Goal: Task Accomplishment & Management: Manage account settings

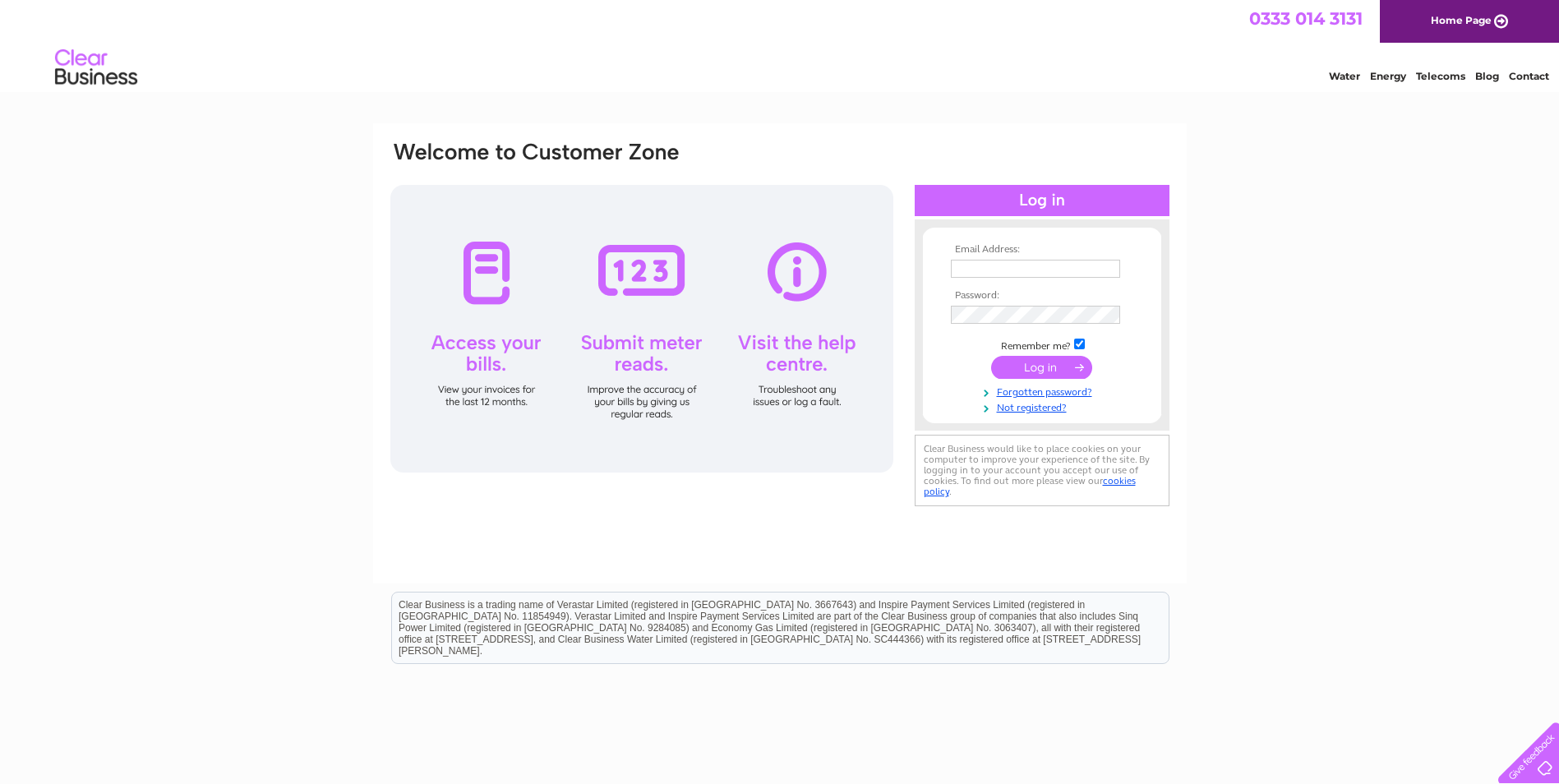
type input "select_services@mail.com"
click at [1058, 370] on input "submit" at bounding box center [1042, 367] width 101 height 23
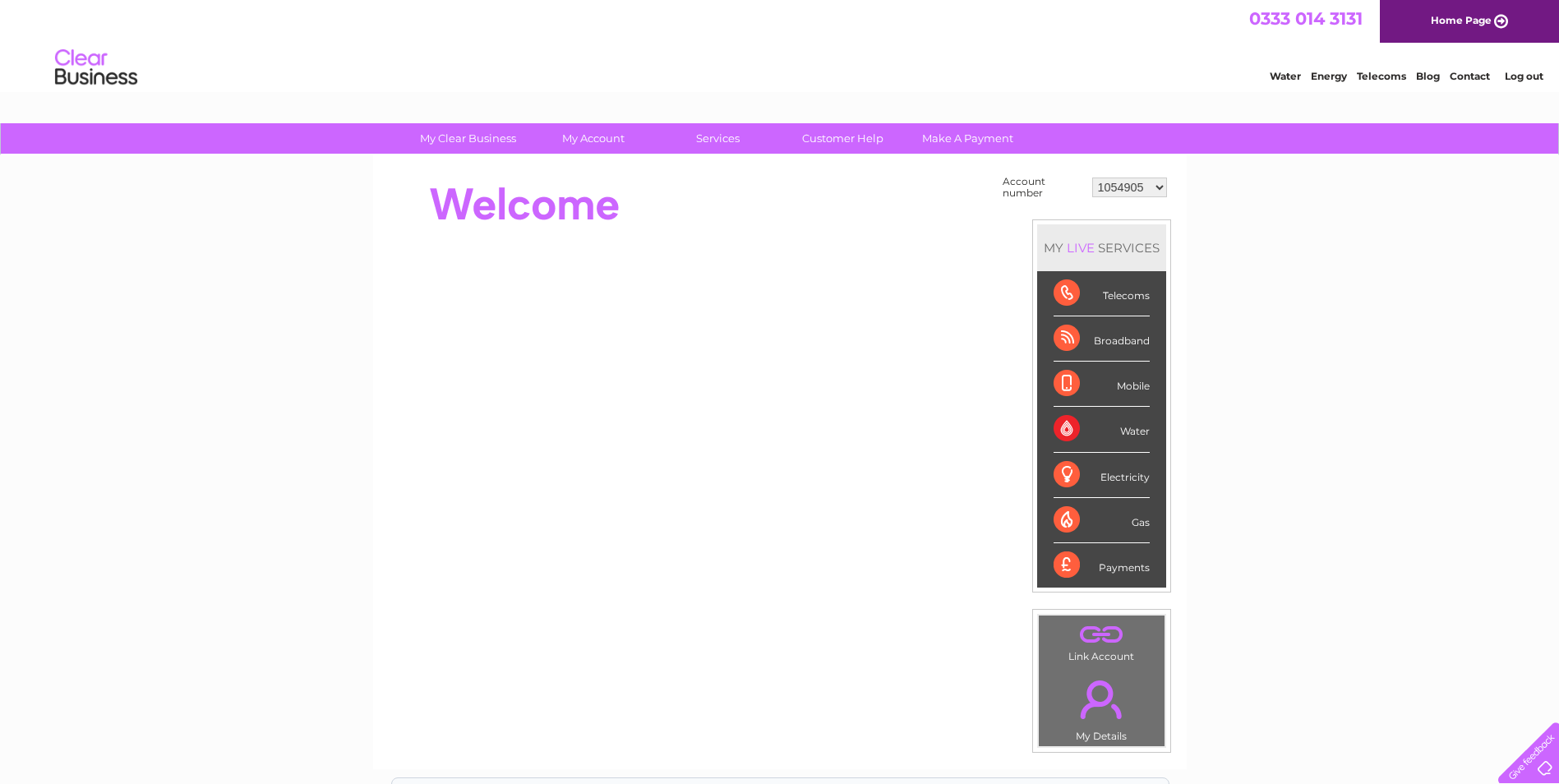
click at [1159, 178] on select "1054905 30287643" at bounding box center [1129, 187] width 75 height 19
select select "30287643"
click at [1092, 177] on select "1054905 30287643" at bounding box center [1129, 187] width 75 height 19
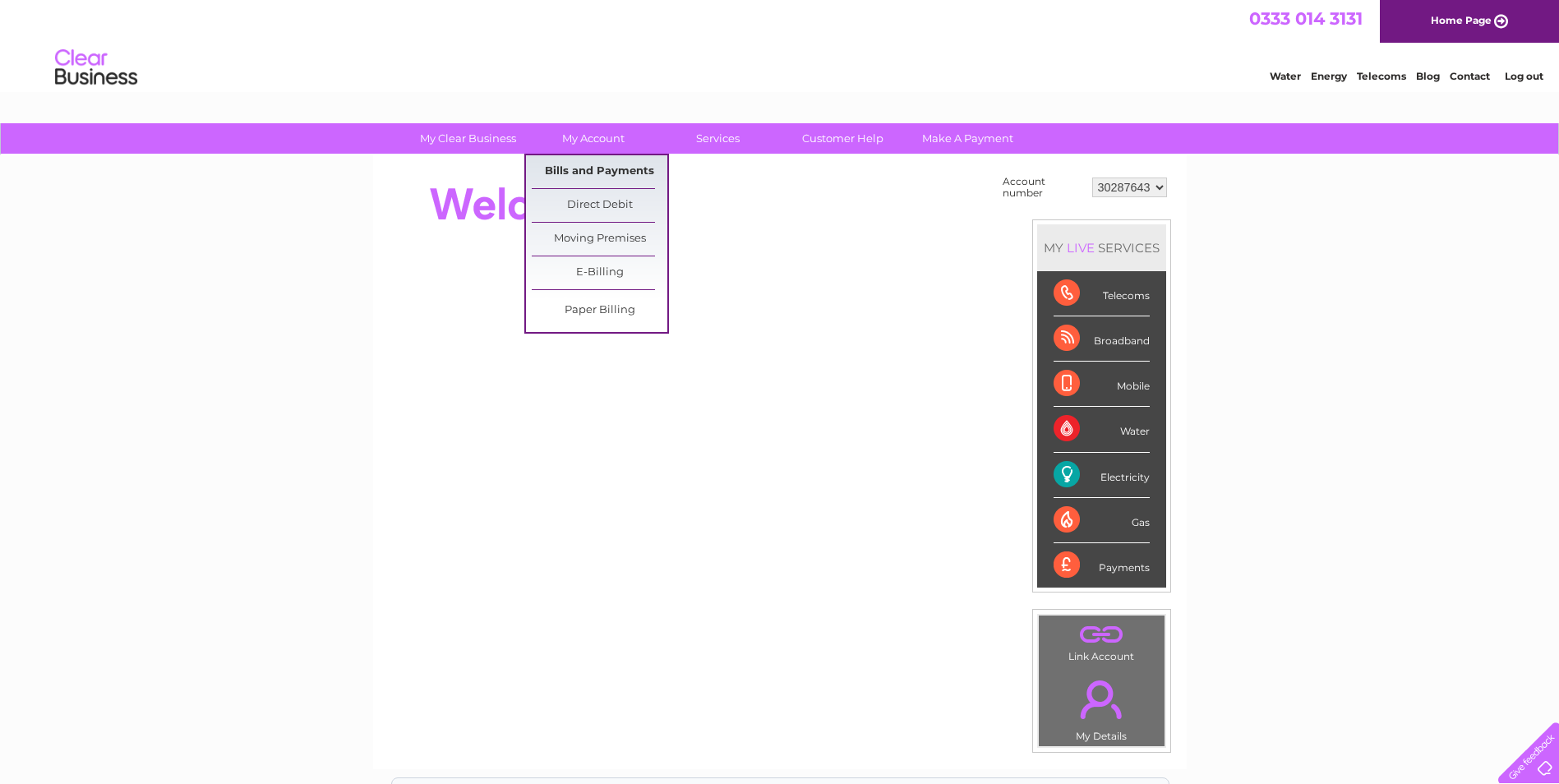
click at [586, 173] on link "Bills and Payments" at bounding box center [599, 172] width 135 height 33
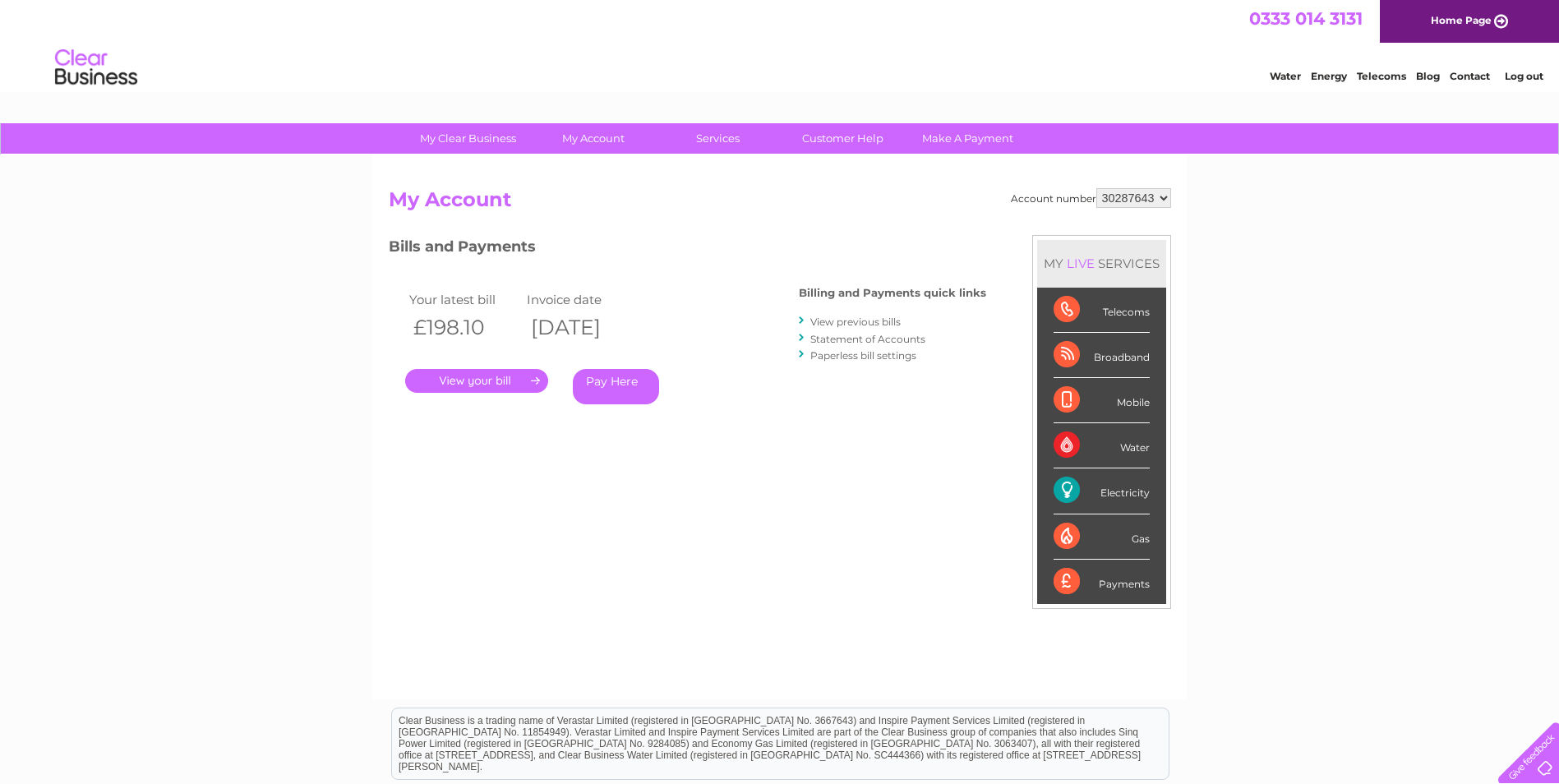
click at [517, 386] on link "." at bounding box center [477, 381] width 143 height 24
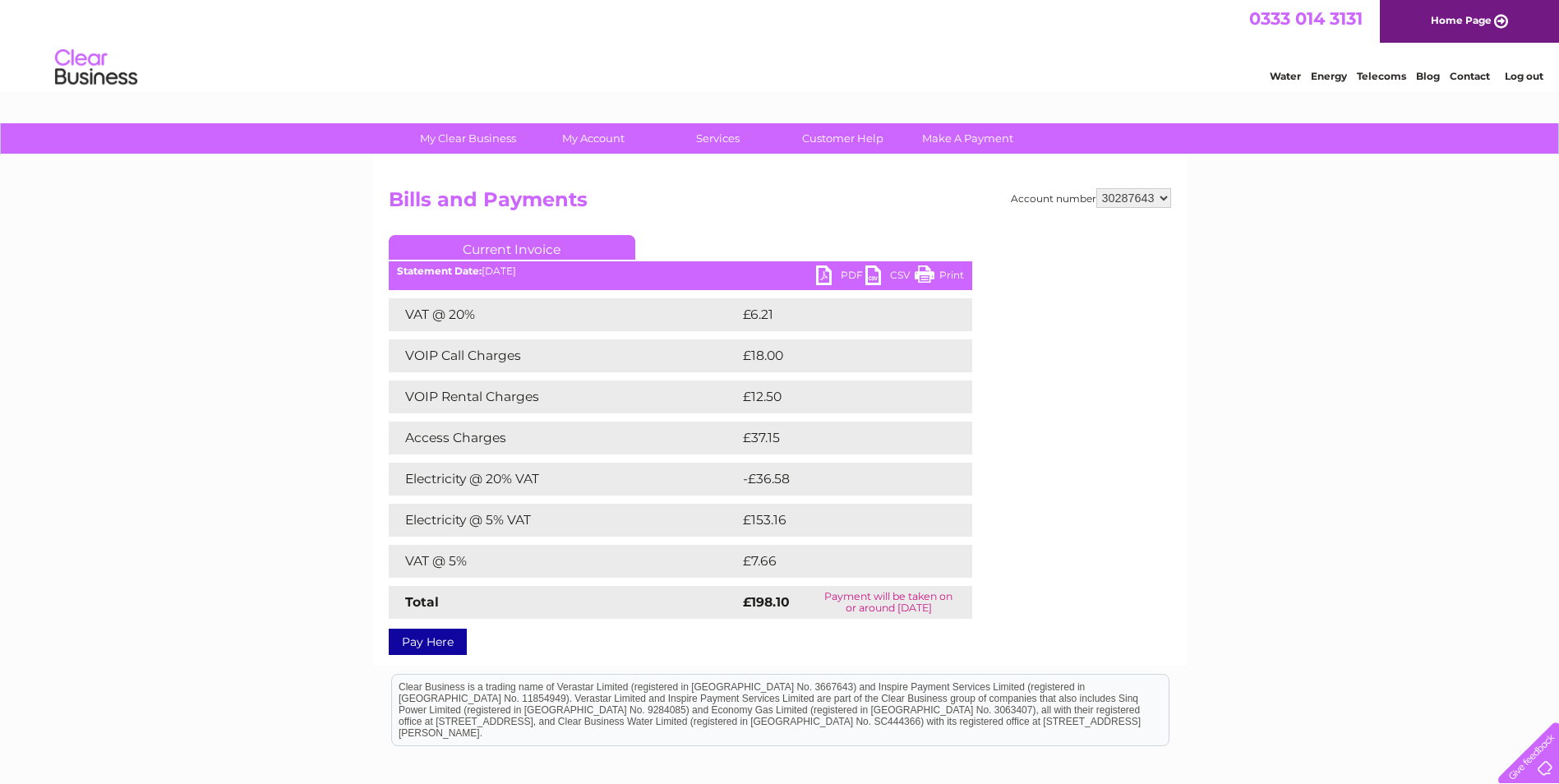
click at [835, 274] on link "PDF" at bounding box center [840, 278] width 50 height 24
